Goal: Check status: Check status

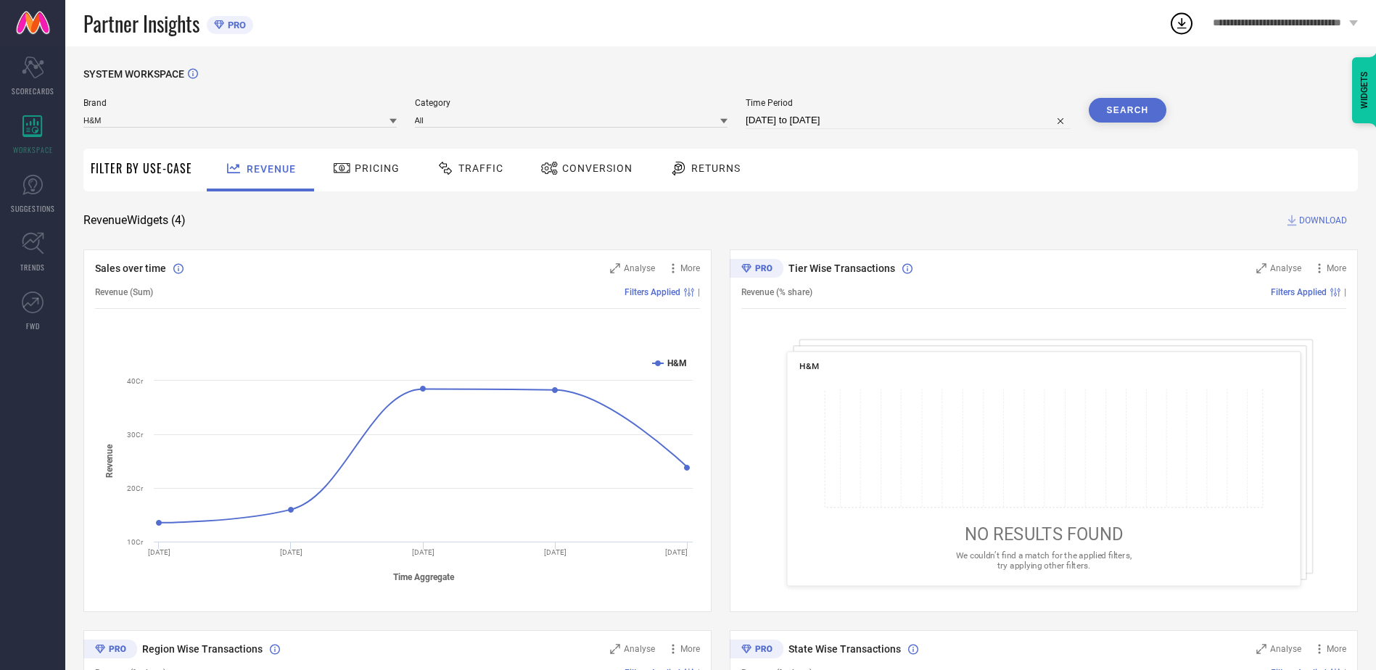
click at [719, 174] on span "Returns" at bounding box center [715, 168] width 49 height 12
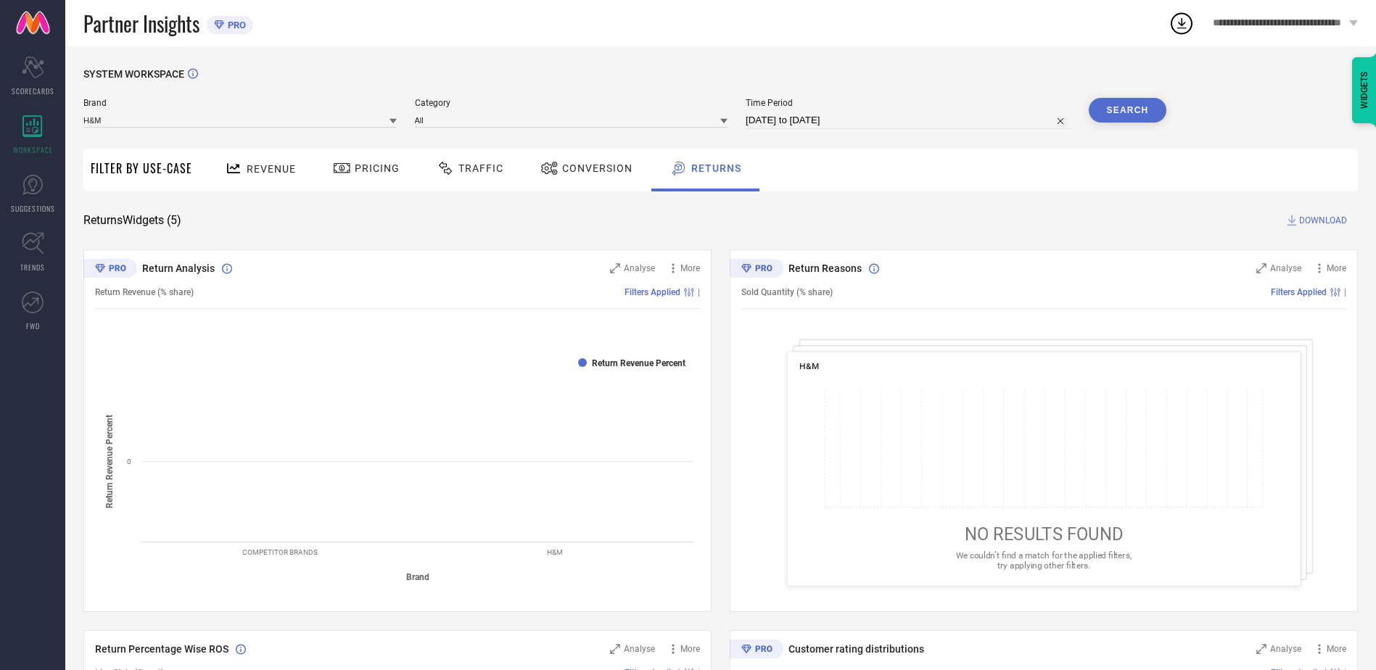
click at [249, 172] on span "Revenue" at bounding box center [271, 169] width 49 height 12
